Goal: Information Seeking & Learning: Learn about a topic

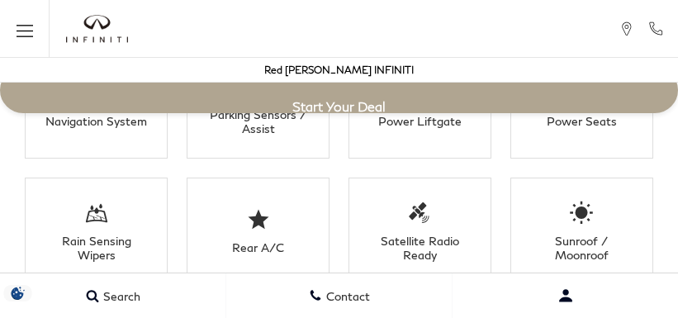
scroll to position [2952, 0]
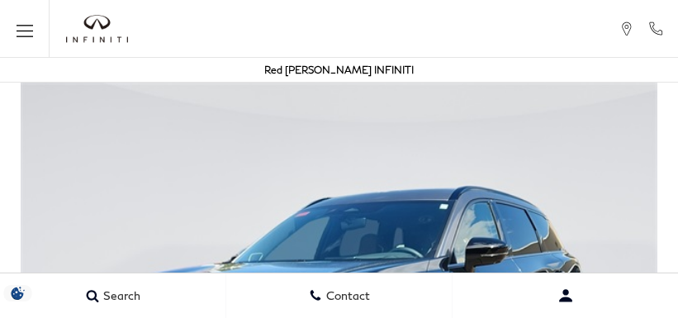
scroll to position [2952, 0]
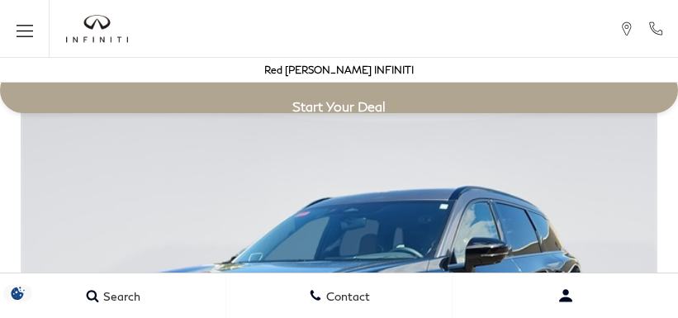
scroll to position [2952, 0]
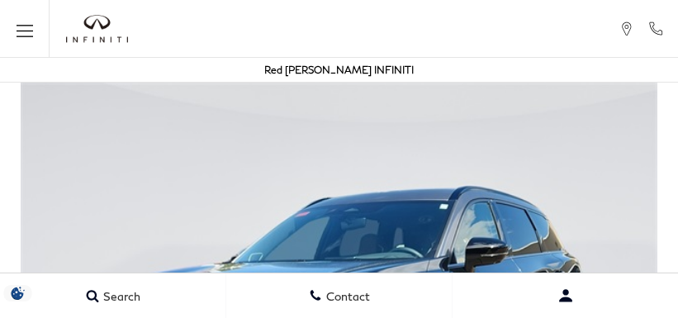
scroll to position [2952, 0]
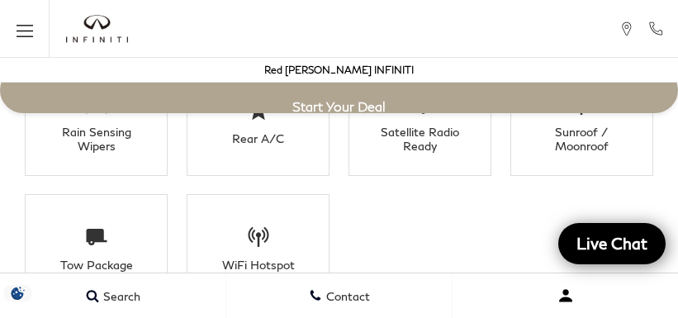
click at [454, 288] on button "Open user profile menu" at bounding box center [566, 295] width 226 height 41
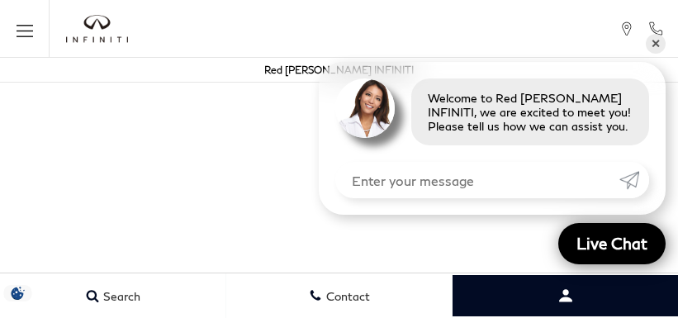
scroll to position [2953, 0]
